Goal: Check status

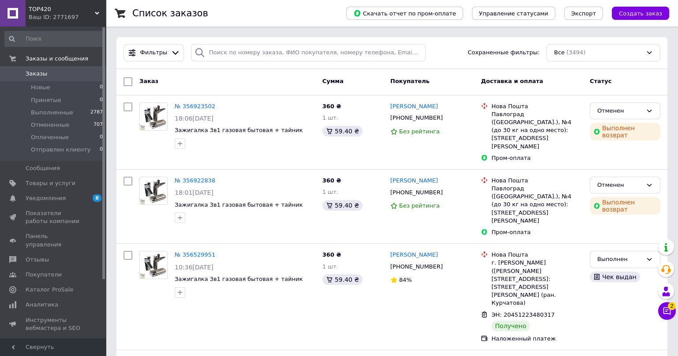
click at [453, 46] on div "Фильтры Сохраненные фильтры: Все (3494)" at bounding box center [392, 52] width 544 height 17
click at [441, 53] on div "Фильтры Сохраненные фильтры: Все (3494)" at bounding box center [392, 52] width 544 height 17
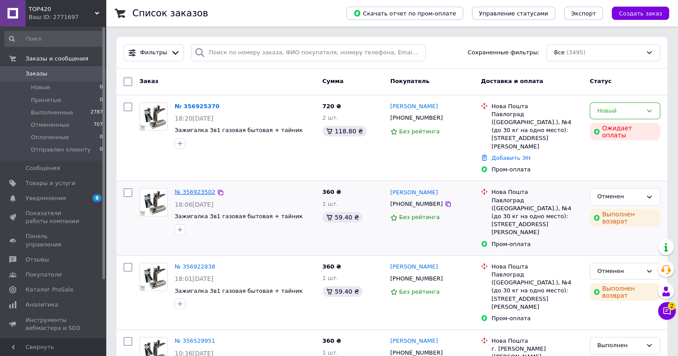
click at [196, 188] on link "№ 356923502" at bounding box center [195, 191] width 41 height 7
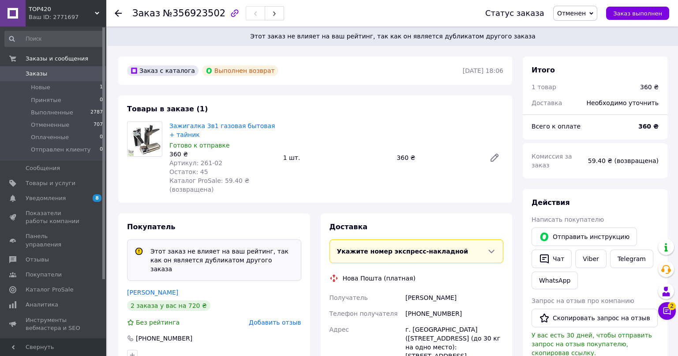
click at [121, 15] on icon at bounding box center [118, 13] width 7 height 7
